Goal: Information Seeking & Learning: Check status

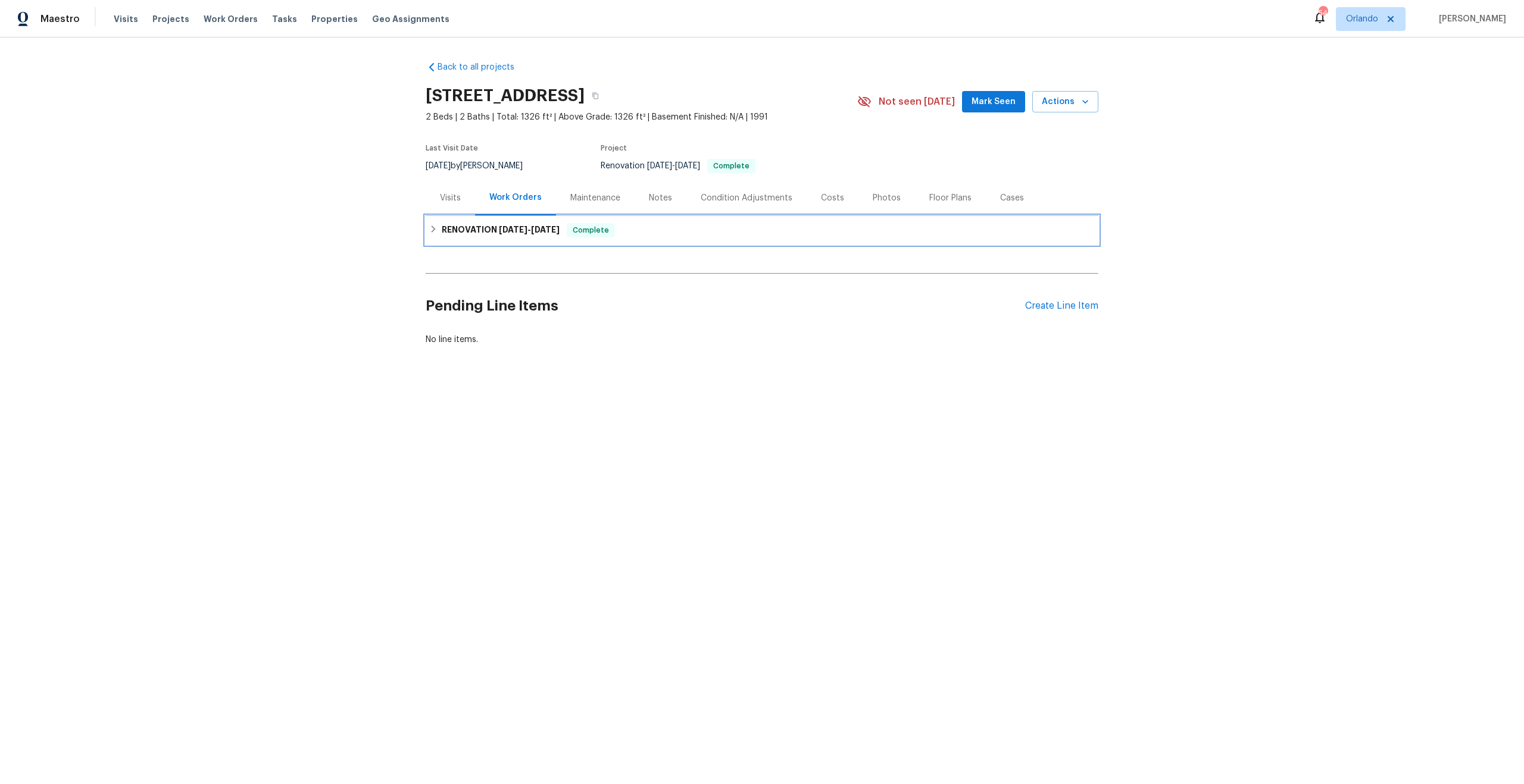
click at [470, 224] on h6 "RENOVATION [DATE] - [DATE]" at bounding box center [500, 230] width 117 height 15
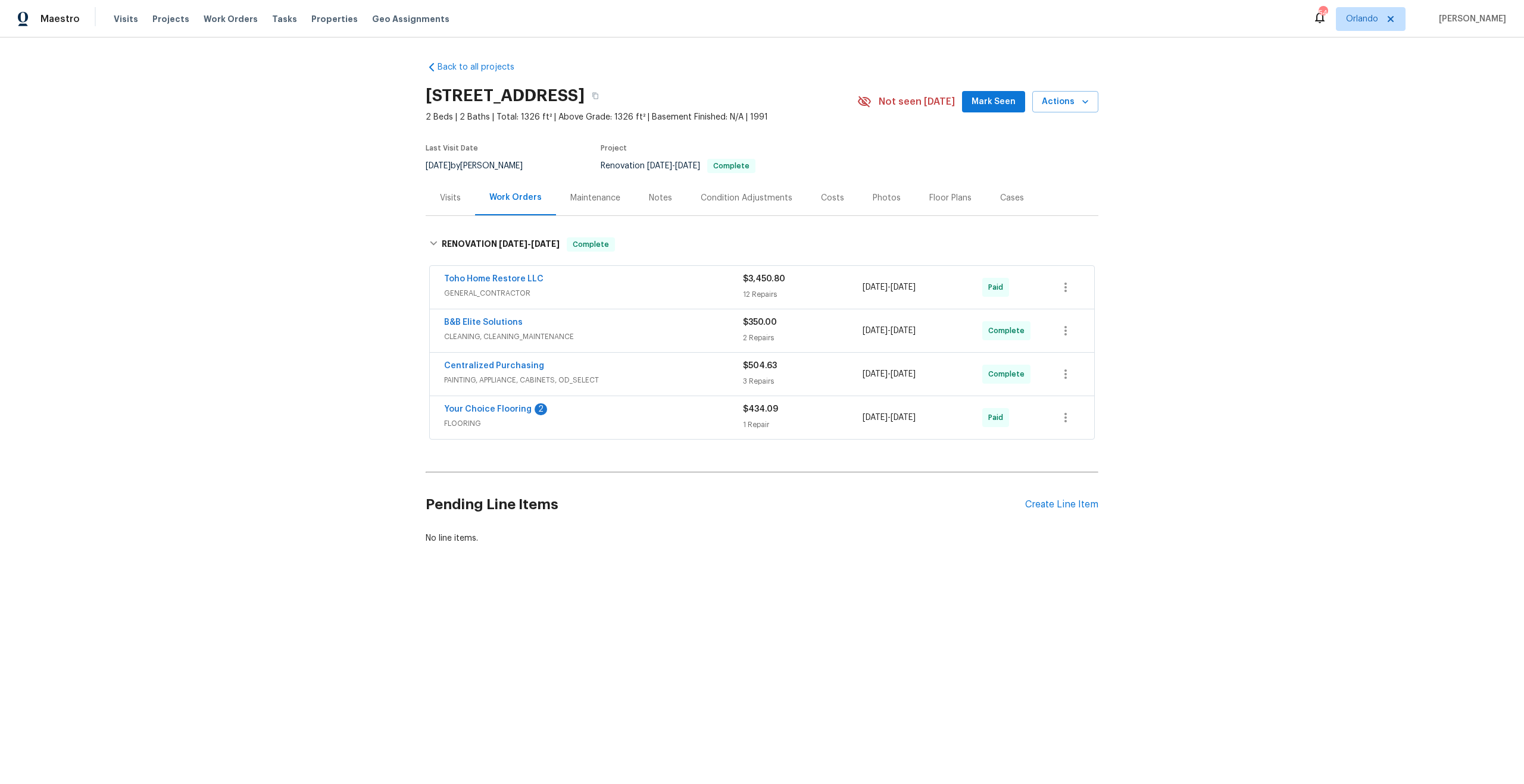
click at [622, 281] on div "Toho Home Restore LLC" at bounding box center [594, 281] width 299 height 15
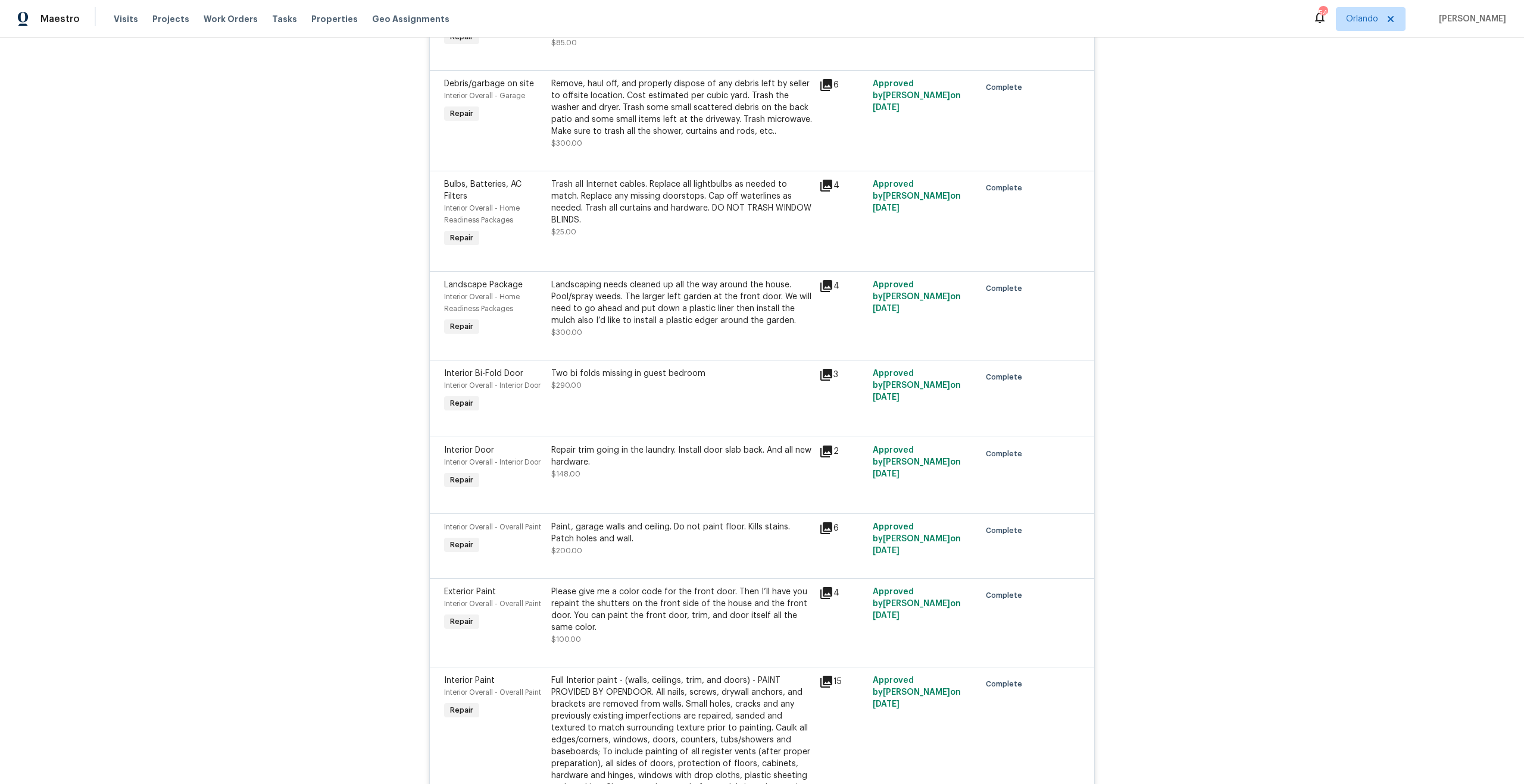
scroll to position [10, 0]
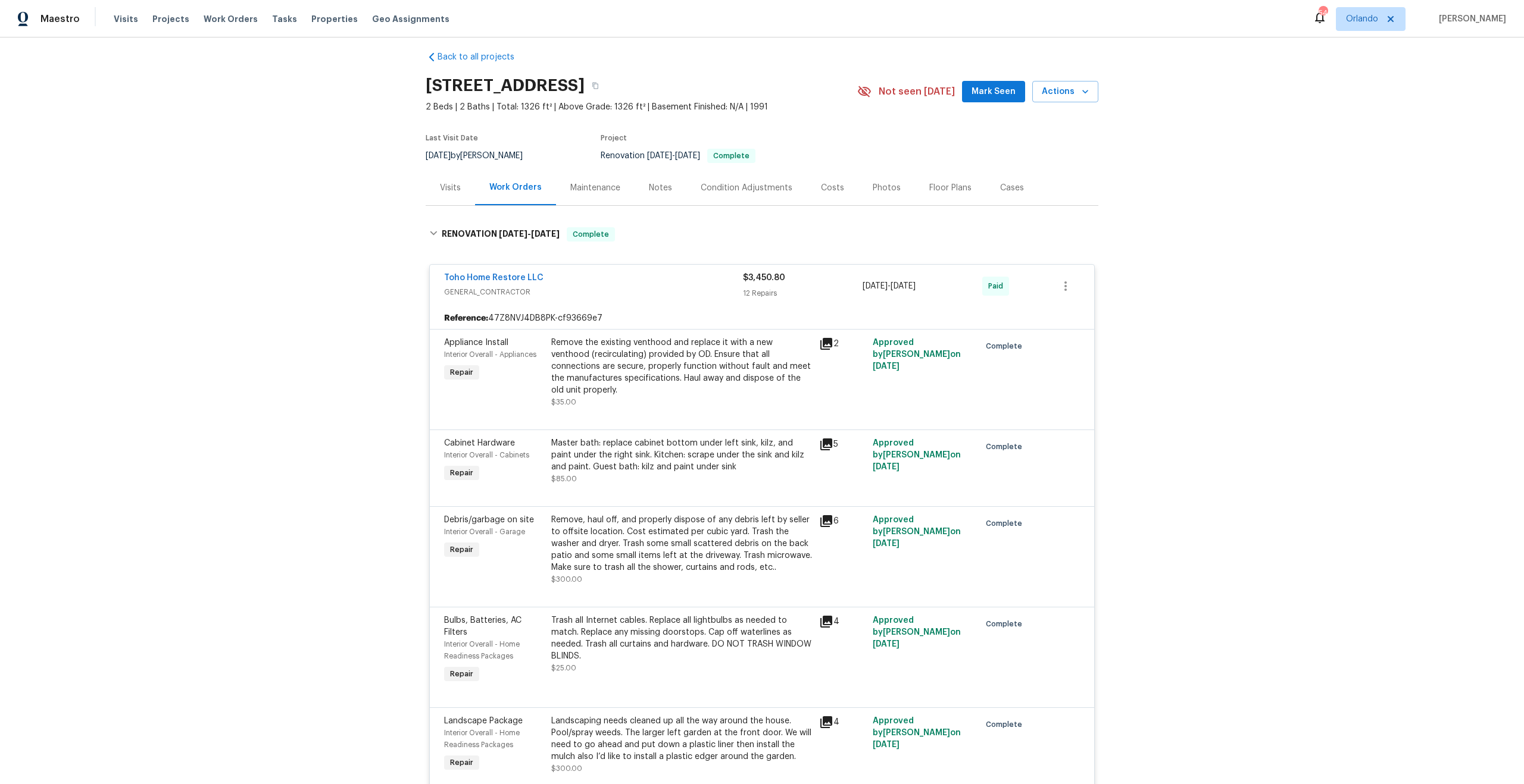
click at [635, 291] on span "GENERAL_CONTRACTOR" at bounding box center [594, 292] width 299 height 12
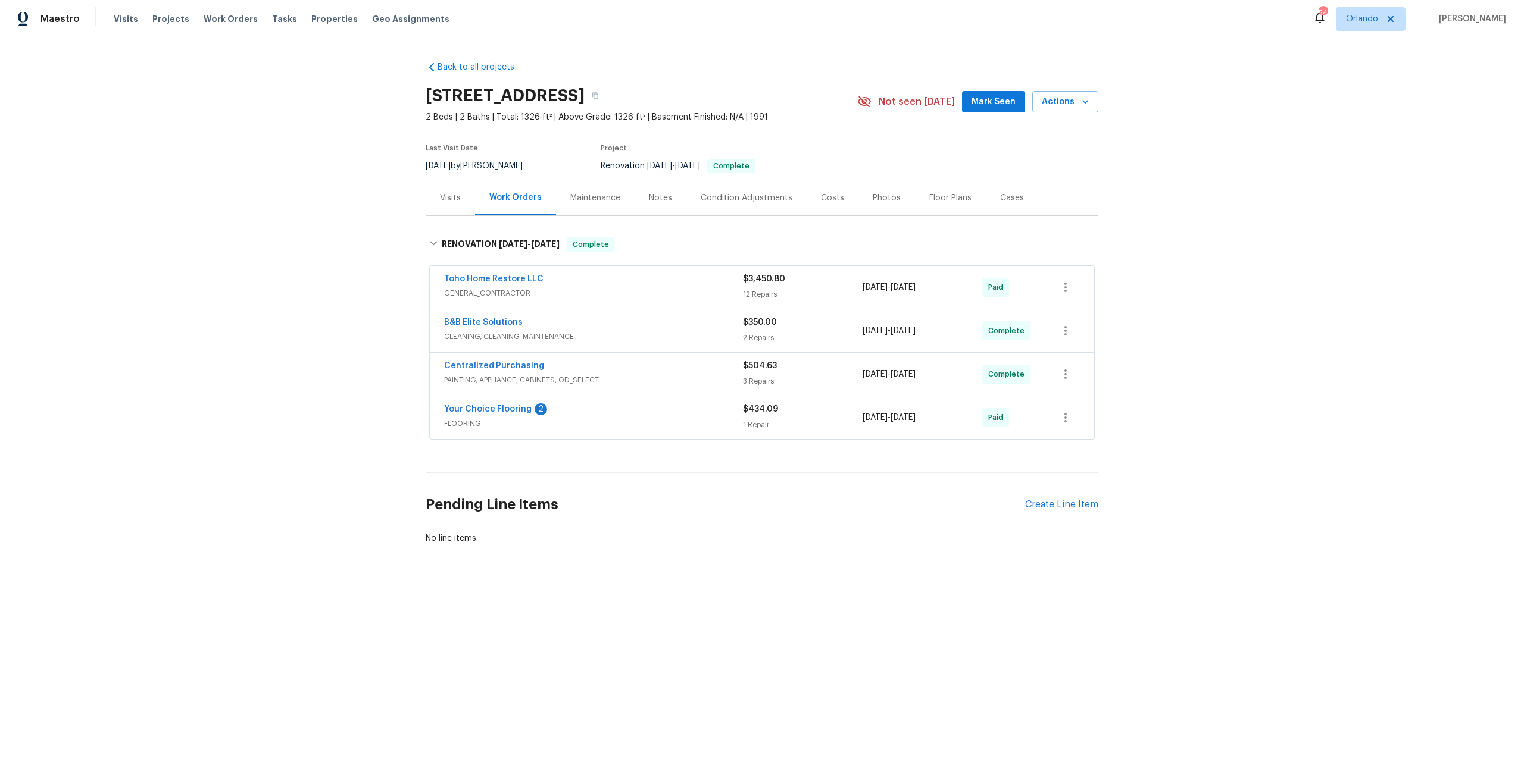
click at [826, 200] on div "Costs" at bounding box center [832, 198] width 23 height 12
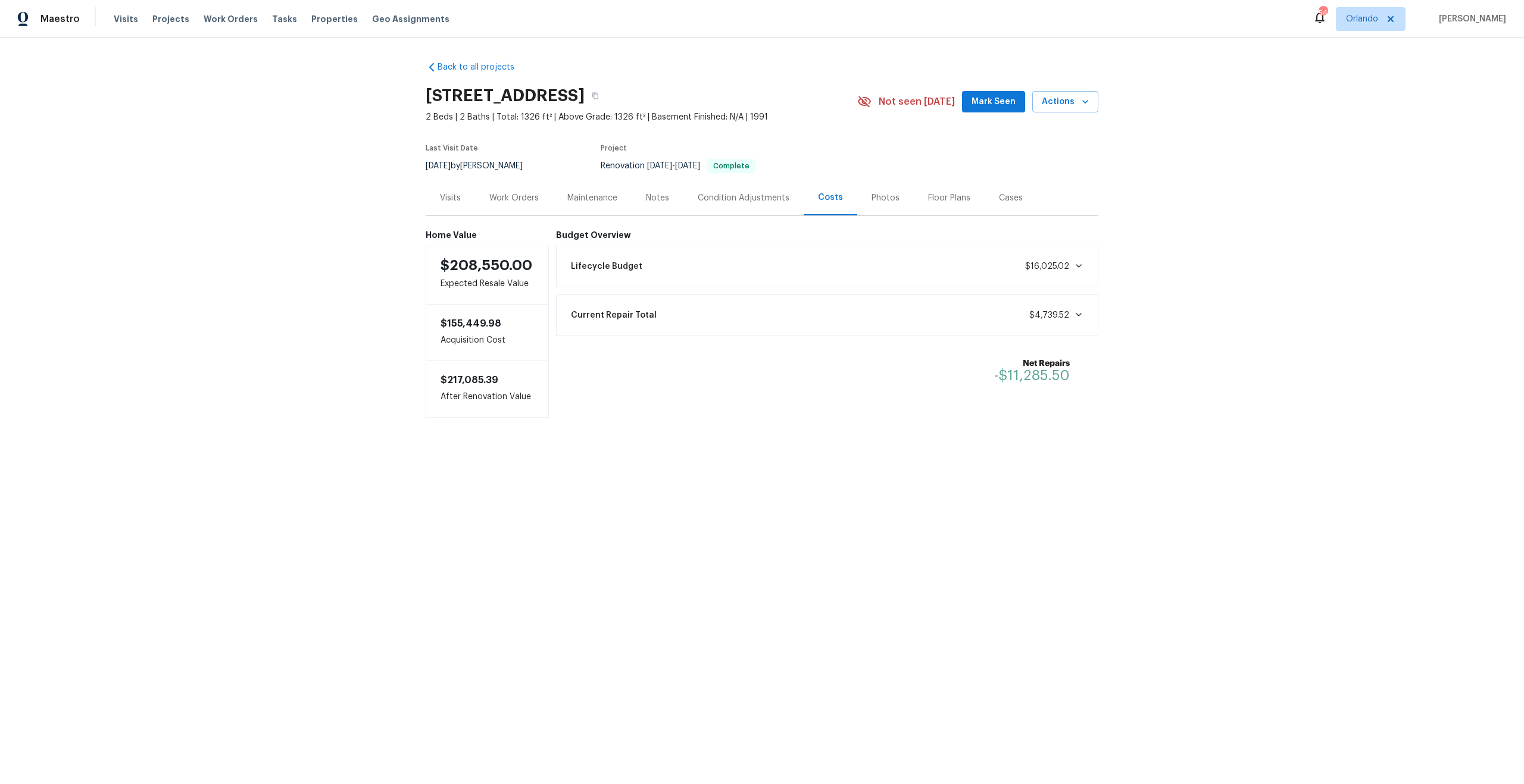
click at [489, 197] on div "Work Orders" at bounding box center [514, 198] width 50 height 12
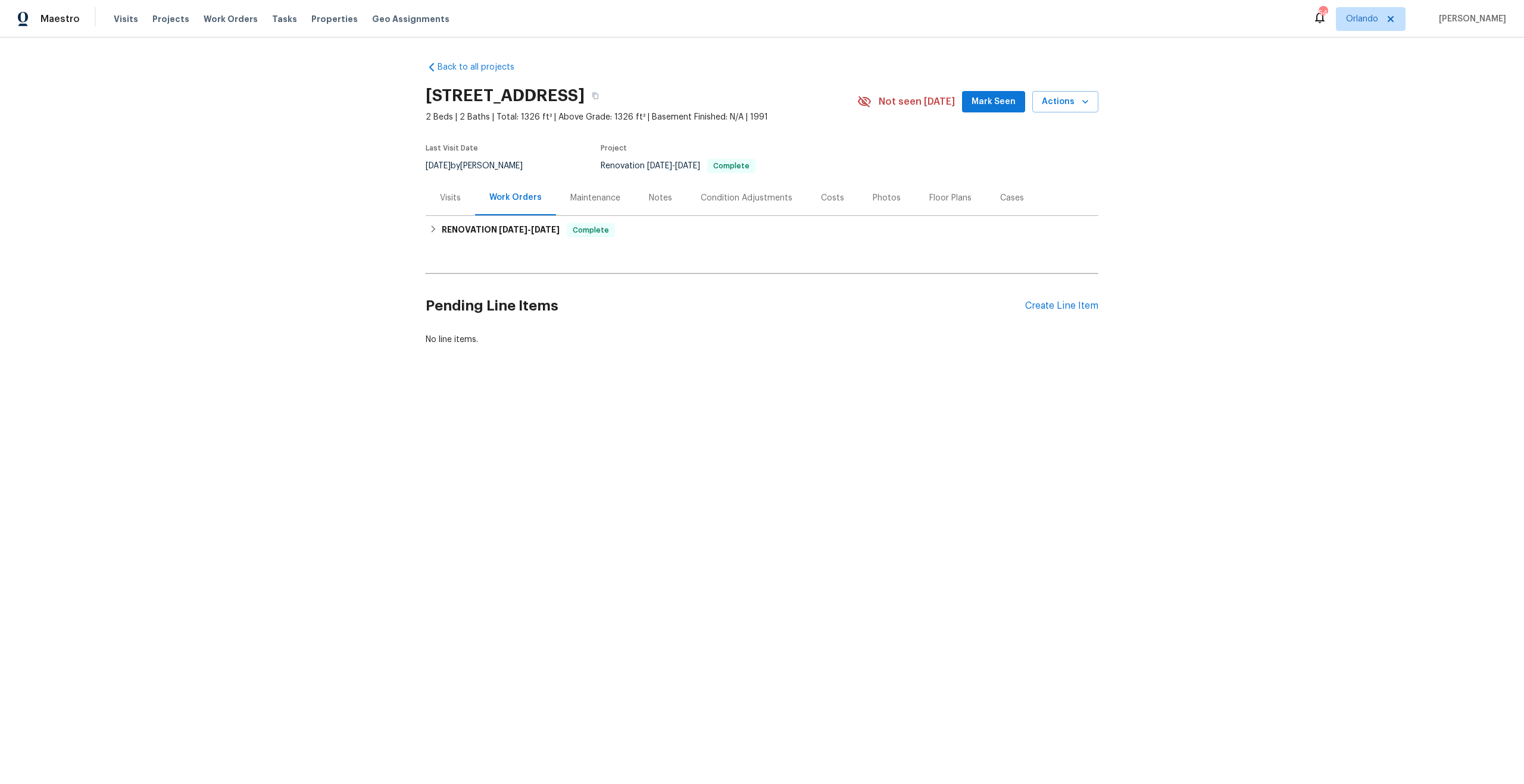
click at [452, 197] on div "Visits" at bounding box center [450, 198] width 21 height 12
